Goal: Transaction & Acquisition: Subscribe to service/newsletter

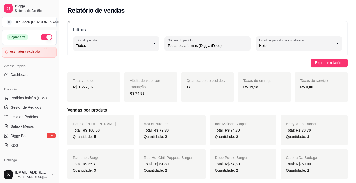
select select "ALL"
select select "0"
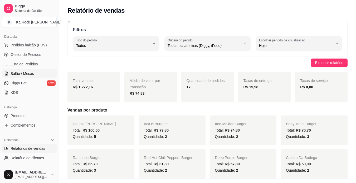
click at [24, 74] on span "Salão / Mesas" at bounding box center [22, 73] width 23 height 5
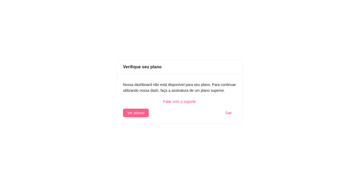
click at [144, 113] on span "Ver planos" at bounding box center [135, 113] width 17 height 6
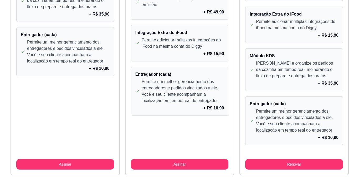
scroll to position [517, 0]
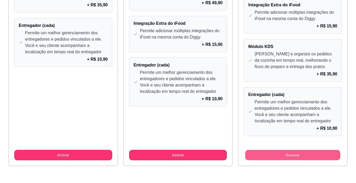
click at [309, 156] on button "Renovar" at bounding box center [292, 155] width 95 height 10
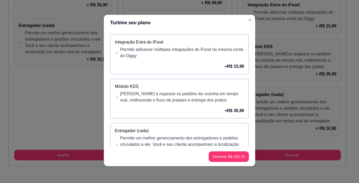
scroll to position [286, 0]
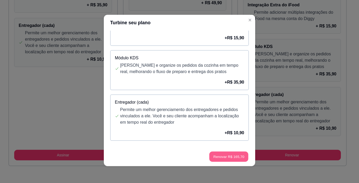
click at [219, 159] on button "Renovar R$ 165,70" at bounding box center [228, 156] width 39 height 10
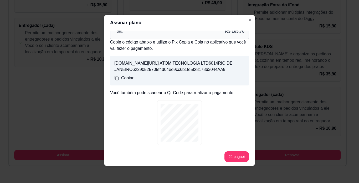
scroll to position [70, 0]
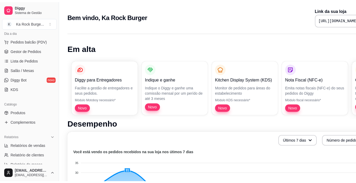
scroll to position [53, 0]
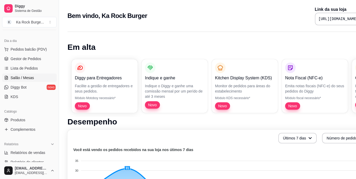
click at [18, 76] on span "Salão / Mesas" at bounding box center [22, 77] width 23 height 5
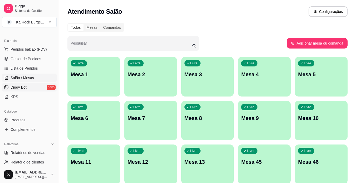
click at [21, 87] on span "Diggy Bot" at bounding box center [19, 86] width 16 height 5
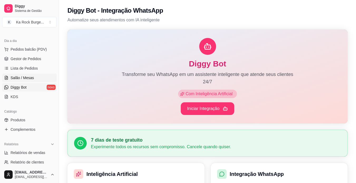
click at [23, 76] on span "Salão / Mesas" at bounding box center [22, 77] width 23 height 5
